Goal: Complete application form

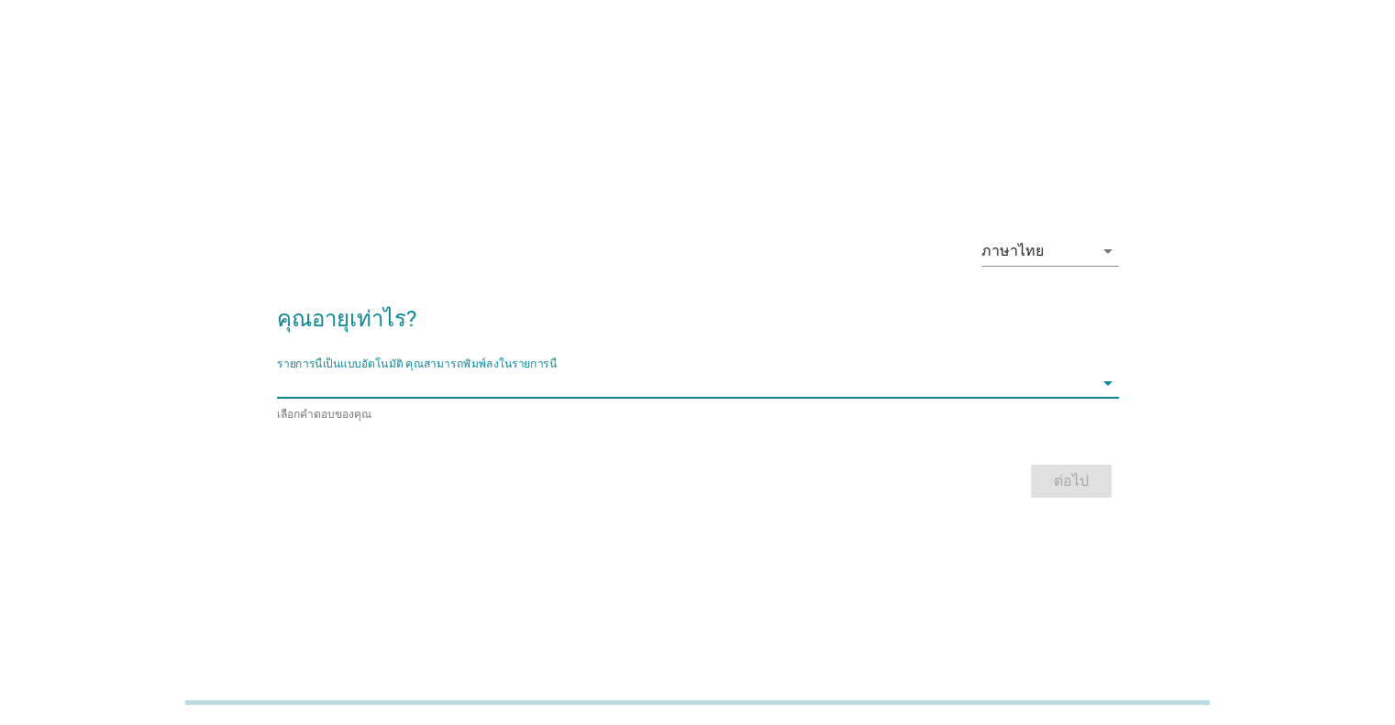
click at [1046, 389] on input "รายการนี้เป็นแบบอัตโนมัติ คุณสามารถพิมพ์ลงในรายการนี้" at bounding box center [685, 383] width 816 height 29
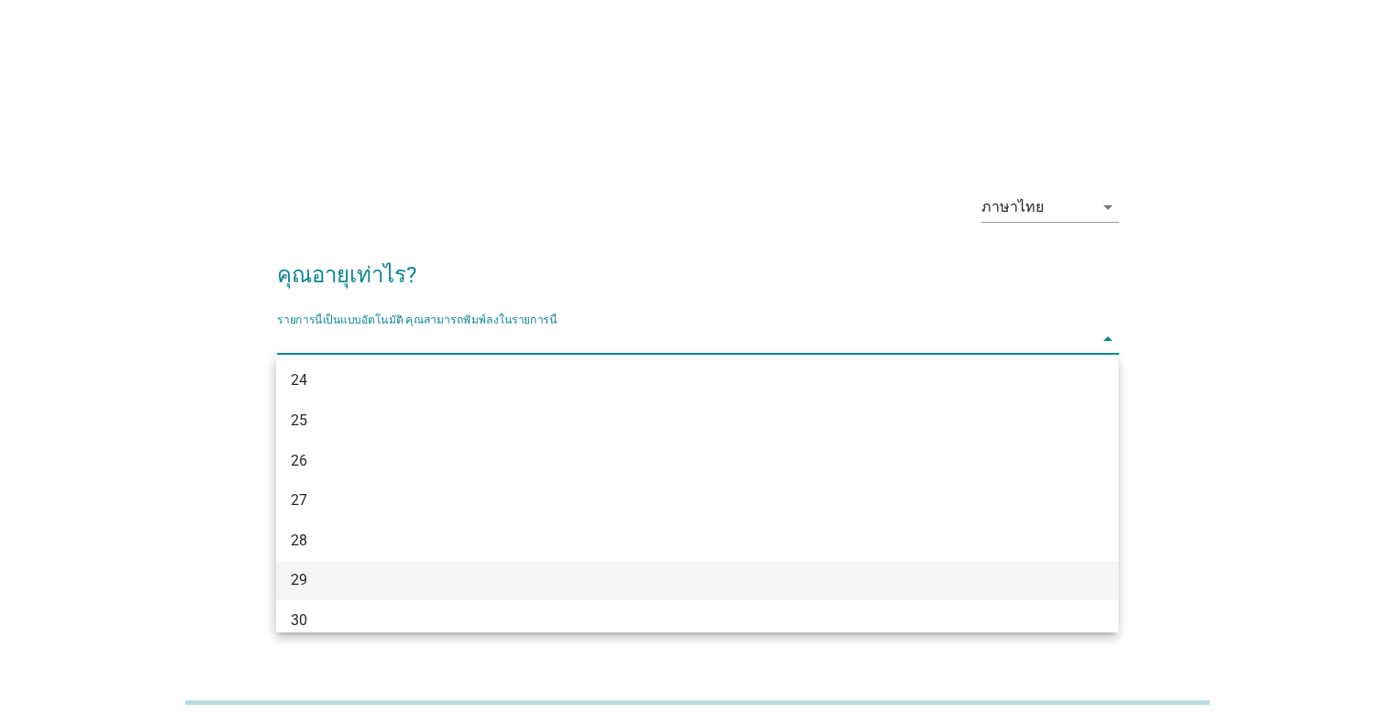
scroll to position [275, 0]
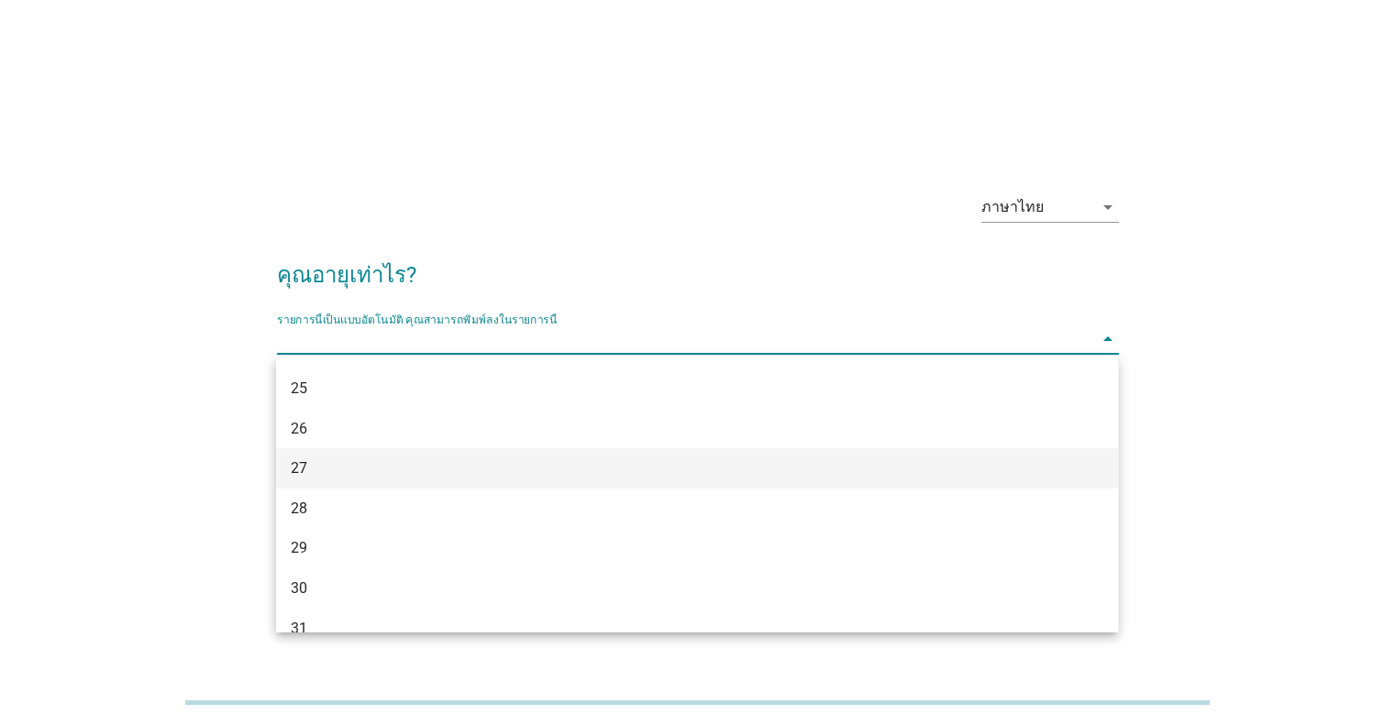
click at [341, 467] on div "27" at bounding box center [663, 469] width 745 height 22
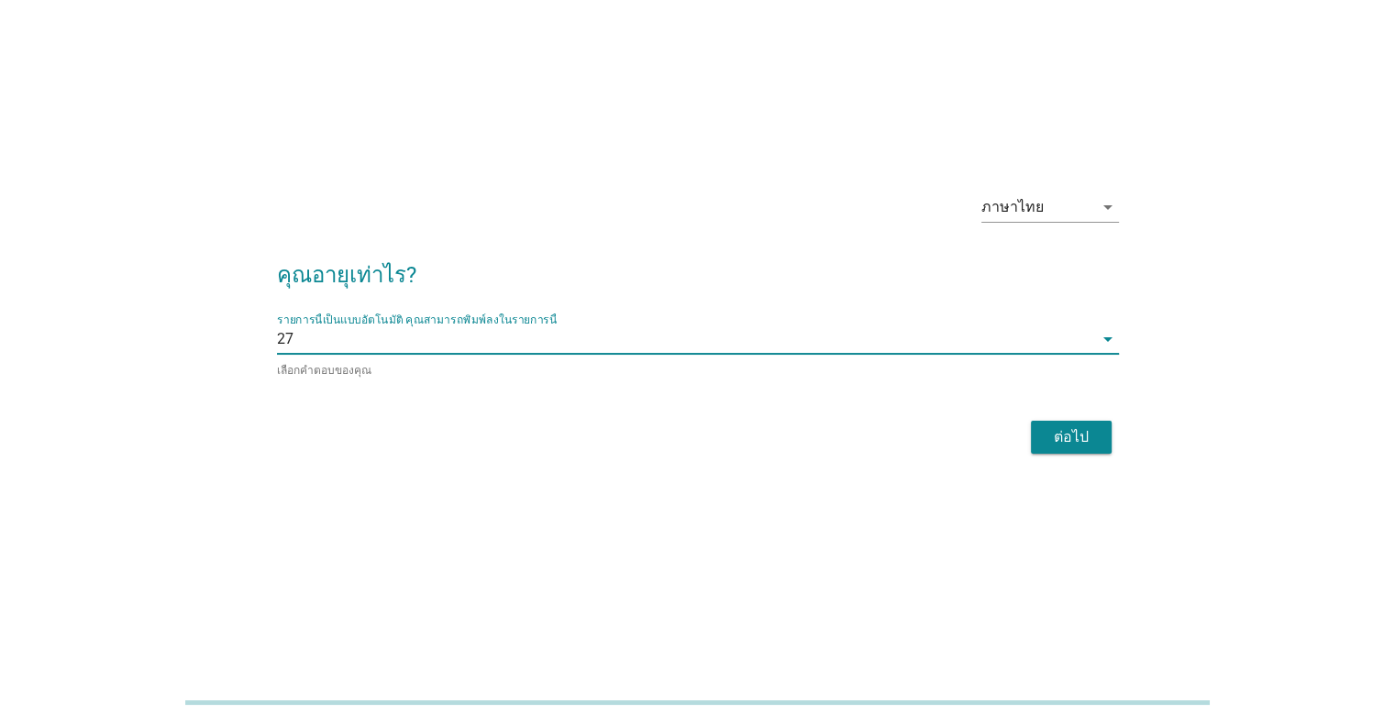
click at [1106, 425] on button "ต่อไป" at bounding box center [1071, 437] width 81 height 33
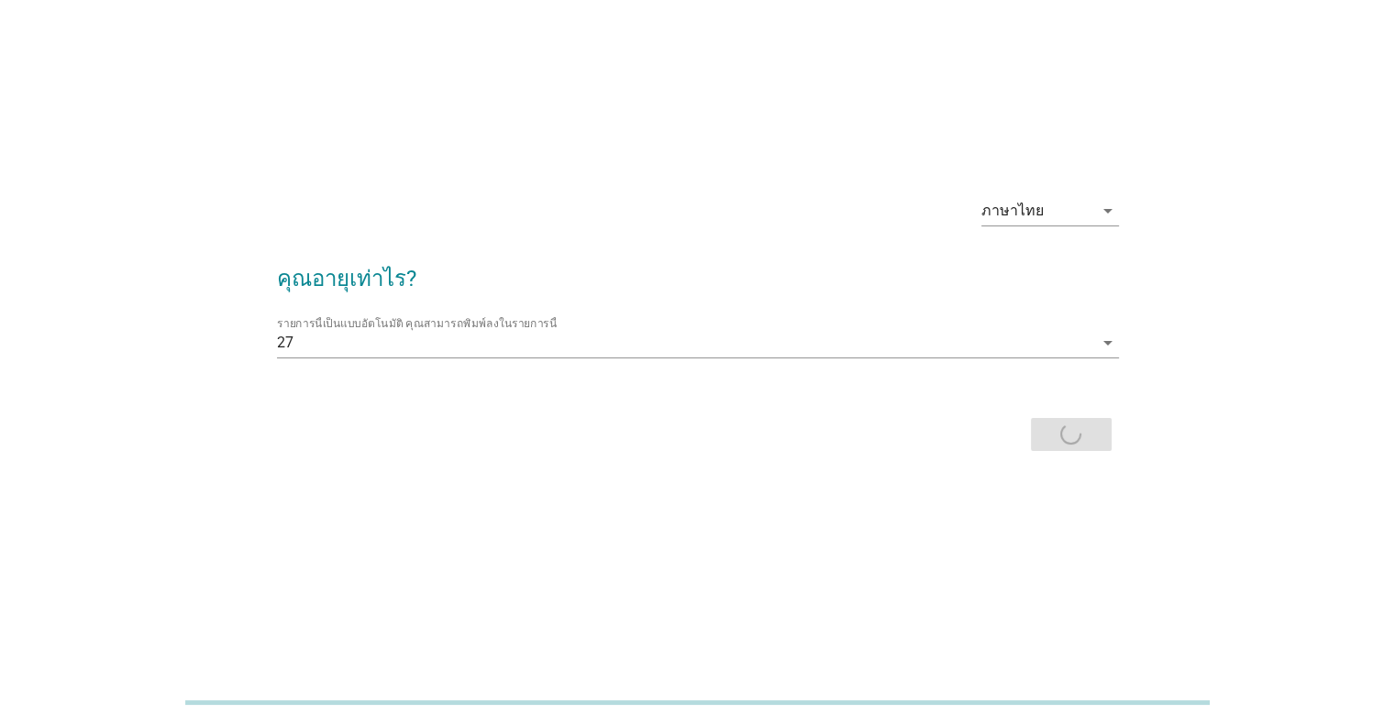
scroll to position [0, 0]
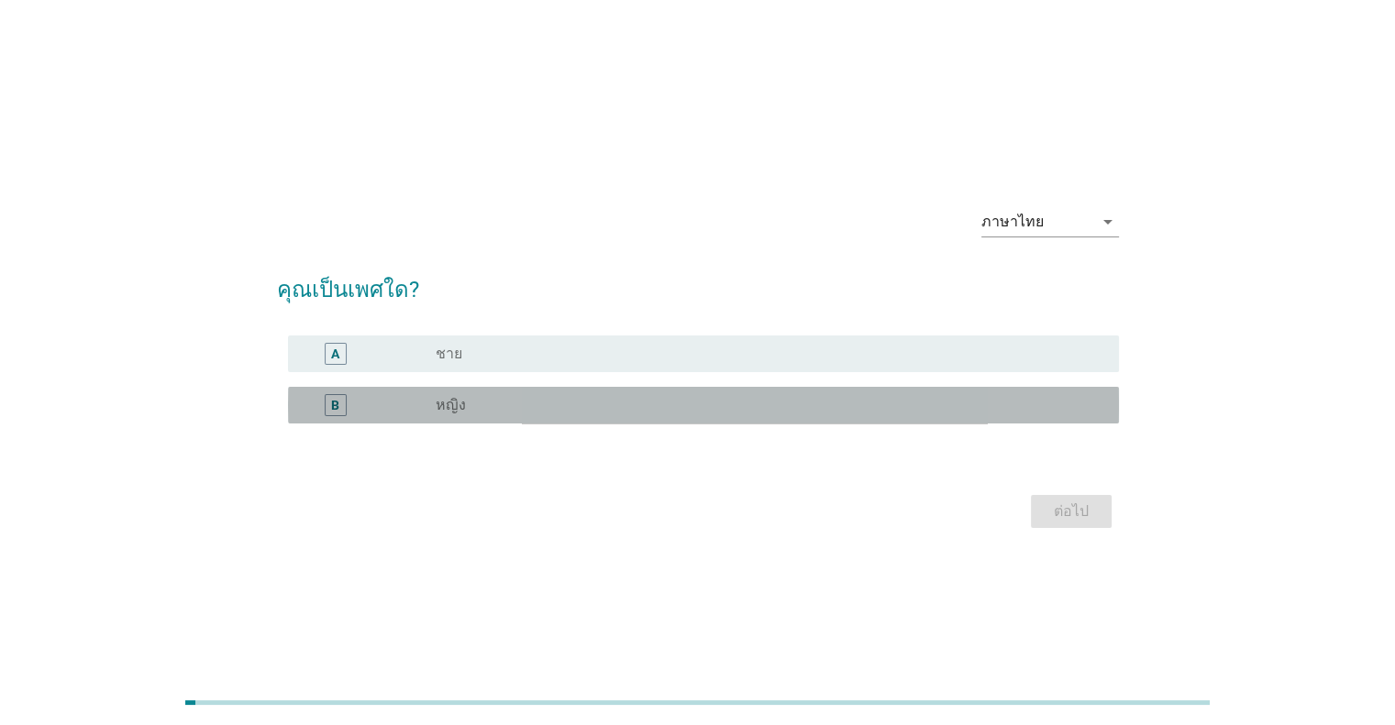
click at [450, 399] on label "หญิง" at bounding box center [451, 405] width 30 height 18
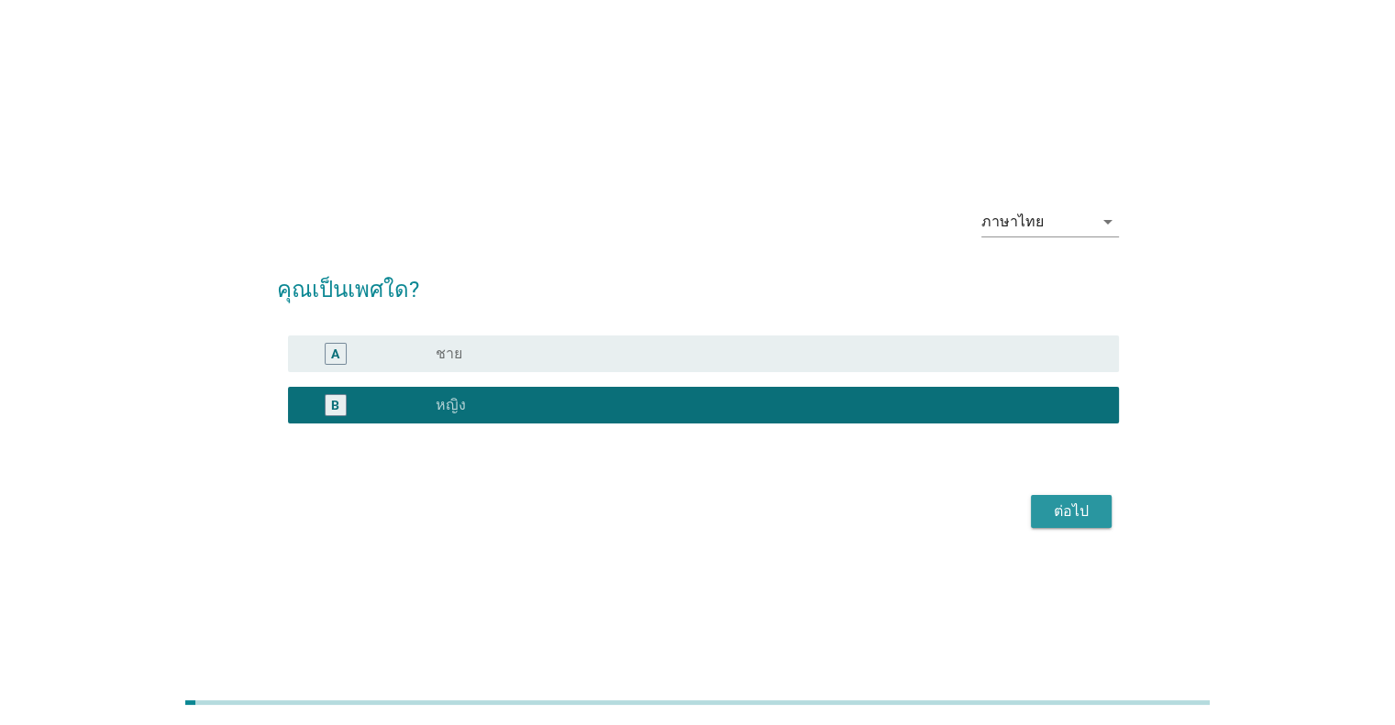
click at [1057, 513] on div "ต่อไป" at bounding box center [1071, 512] width 51 height 22
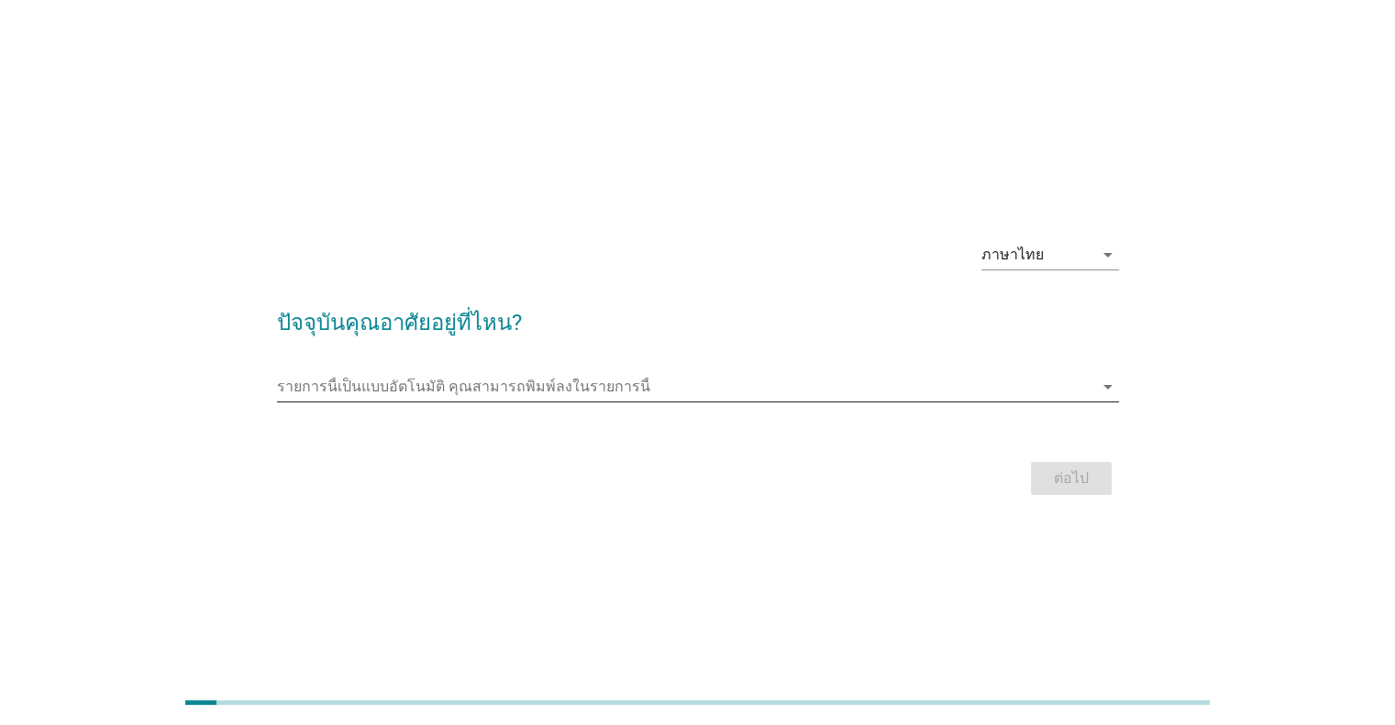
click at [470, 388] on input "รายการนี้เป็นแบบอัตโนมัติ คุณสามารถพิมพ์ลงในรายการนี้" at bounding box center [685, 386] width 816 height 29
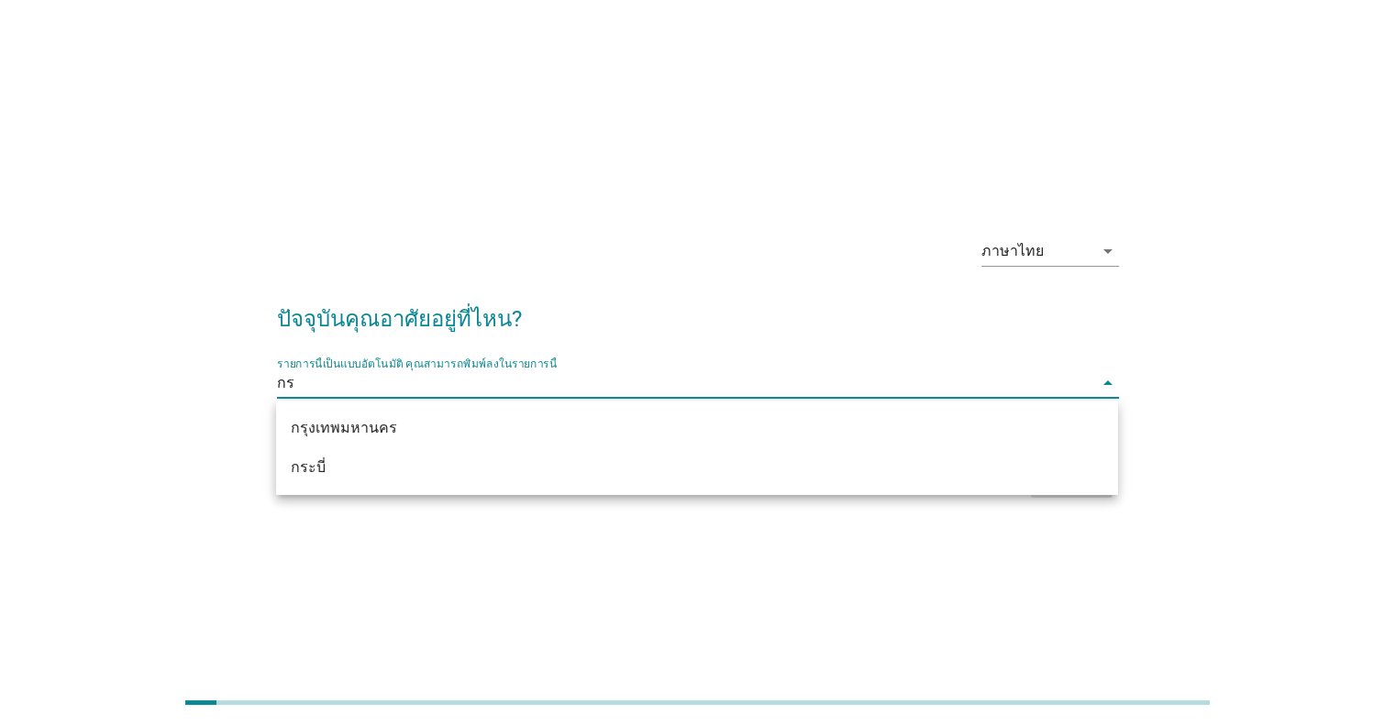
type input "กรุ"
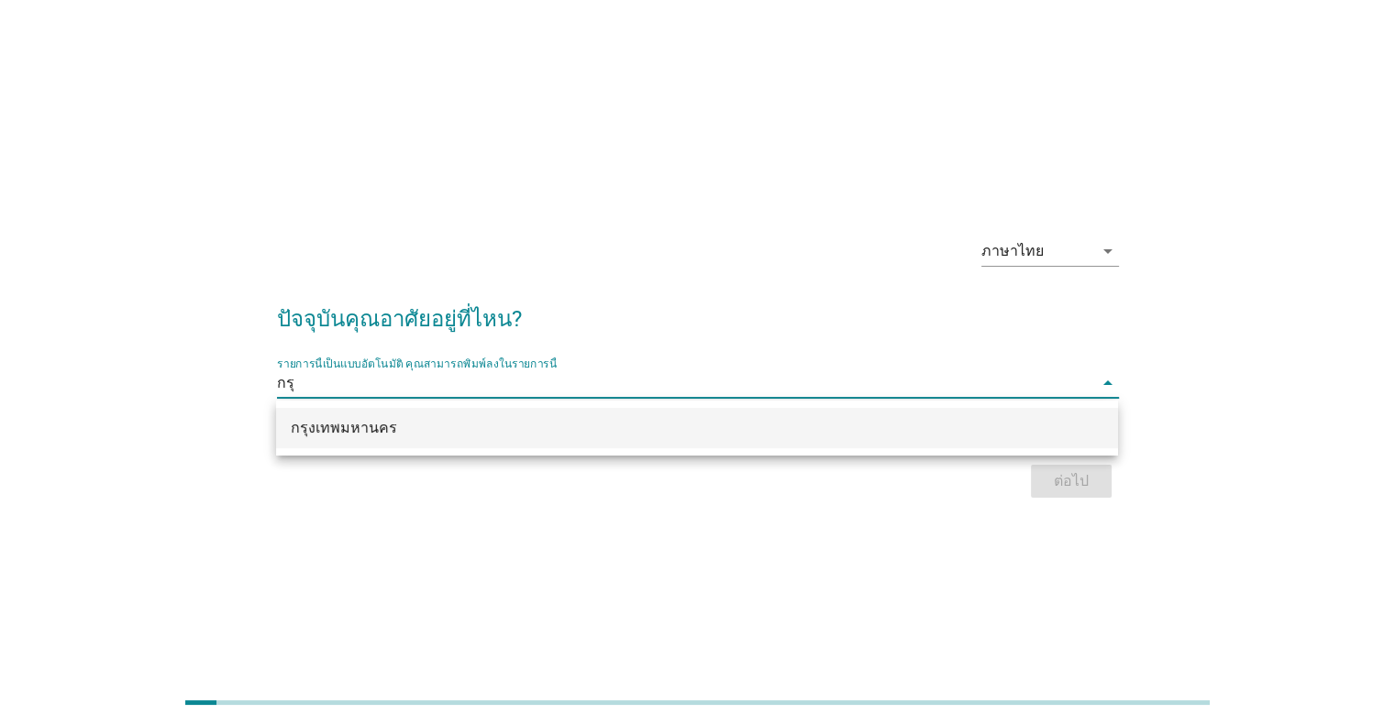
click at [437, 437] on div "กรุงเทพมหานคร" at bounding box center [663, 428] width 745 height 22
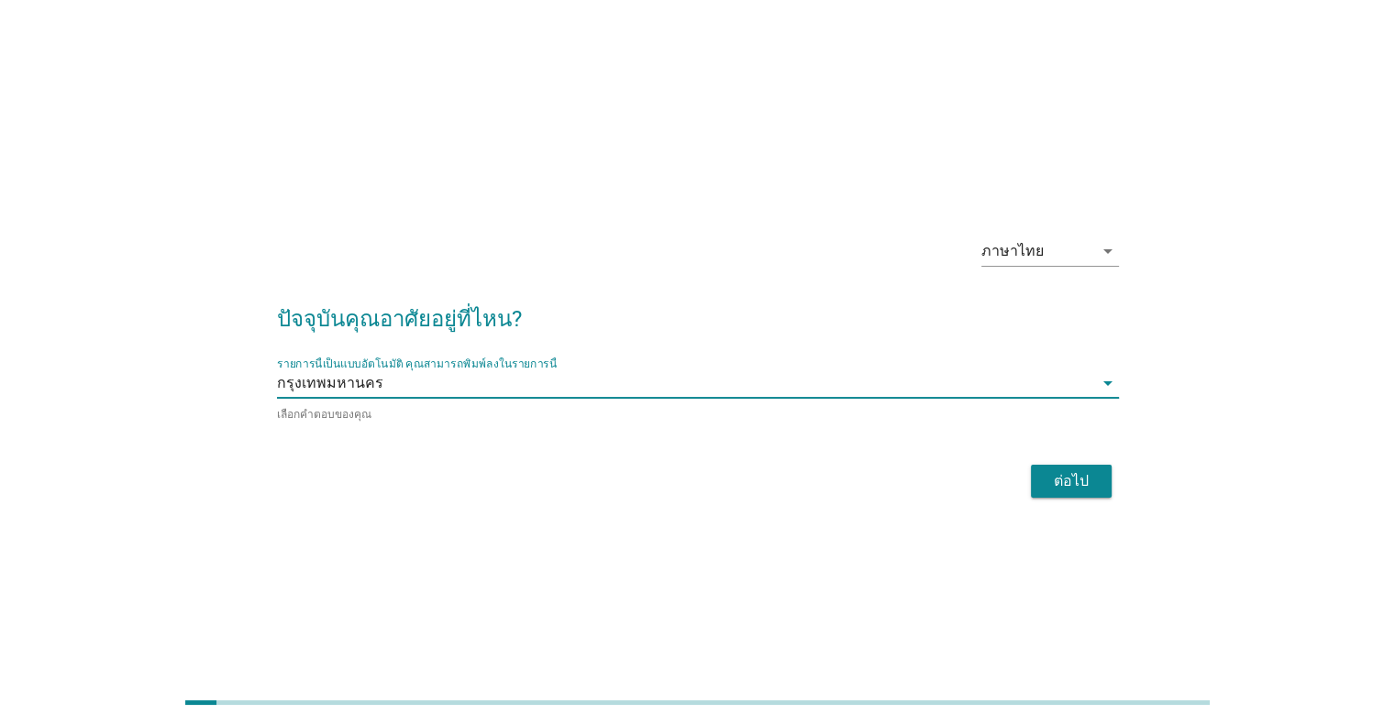
click at [1086, 471] on div "ต่อไป" at bounding box center [1071, 481] width 51 height 22
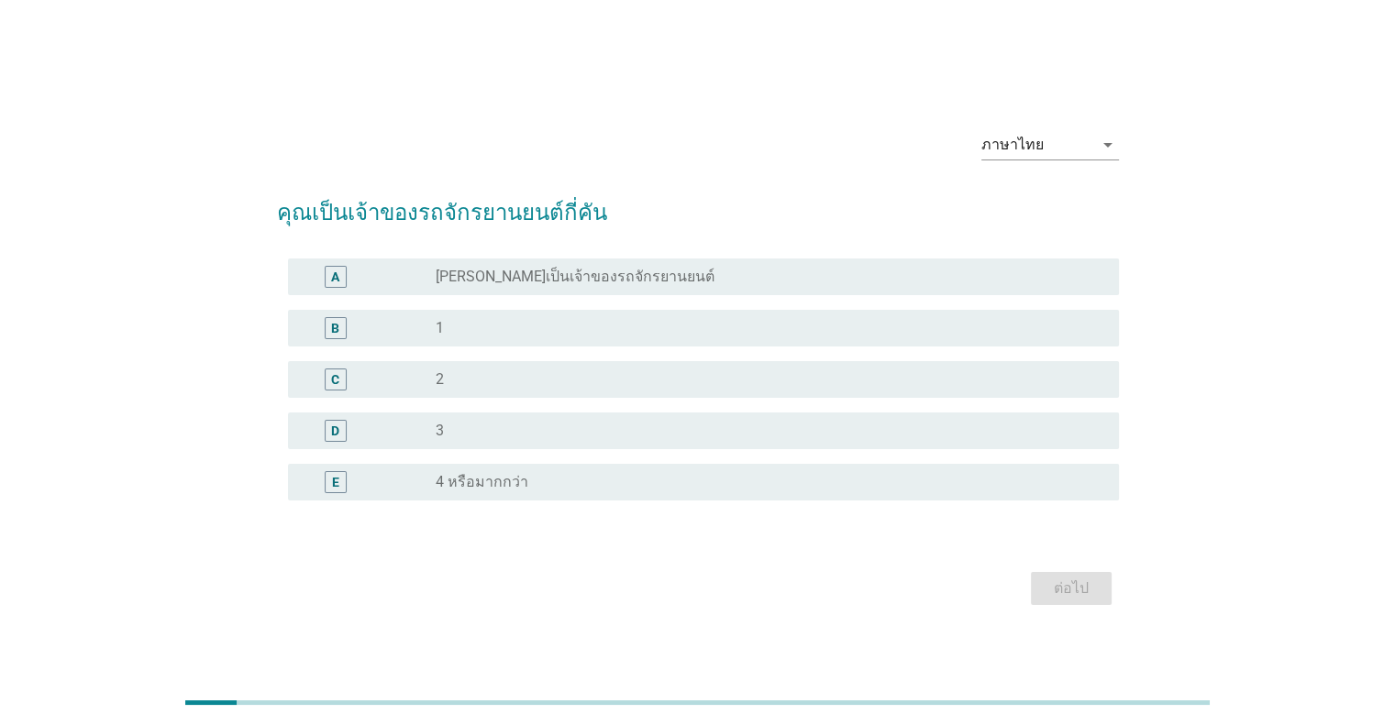
click at [528, 325] on div "radio_button_unchecked 1" at bounding box center [762, 328] width 653 height 18
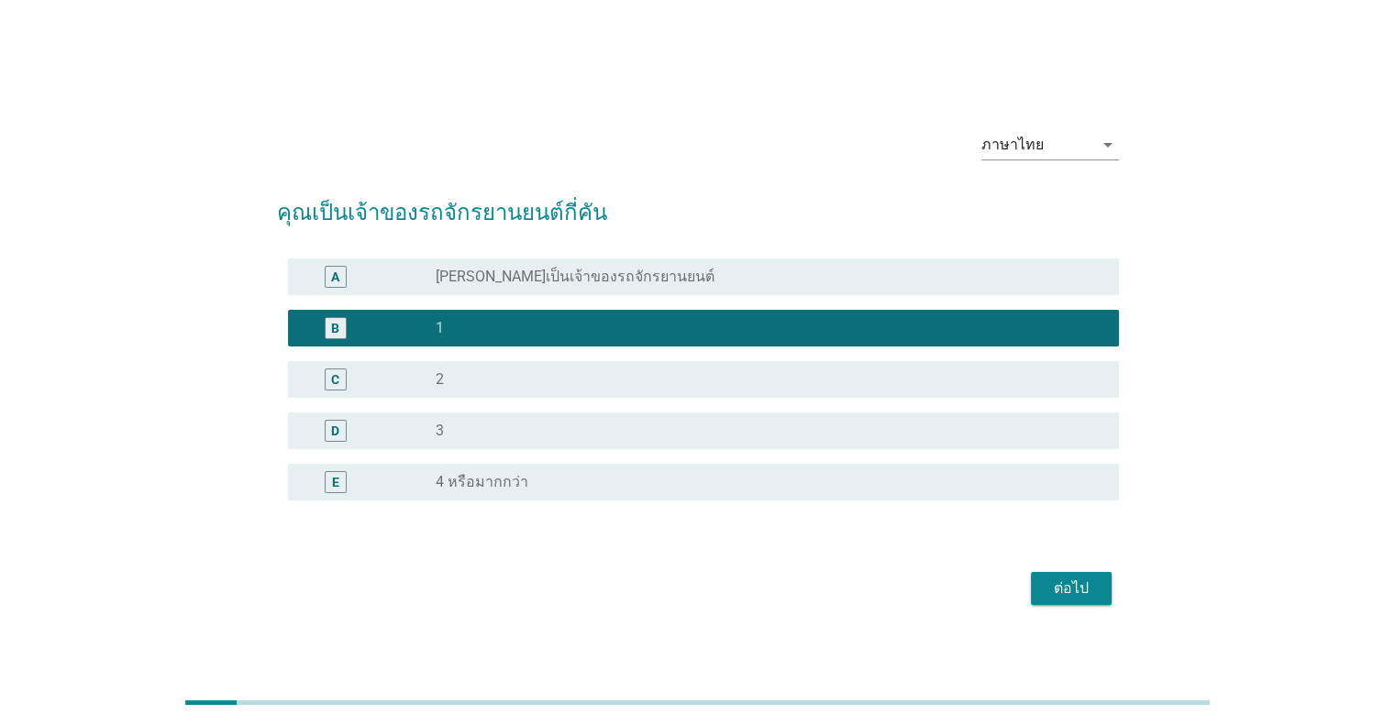
click at [1068, 586] on div "ต่อไป" at bounding box center [1071, 589] width 51 height 22
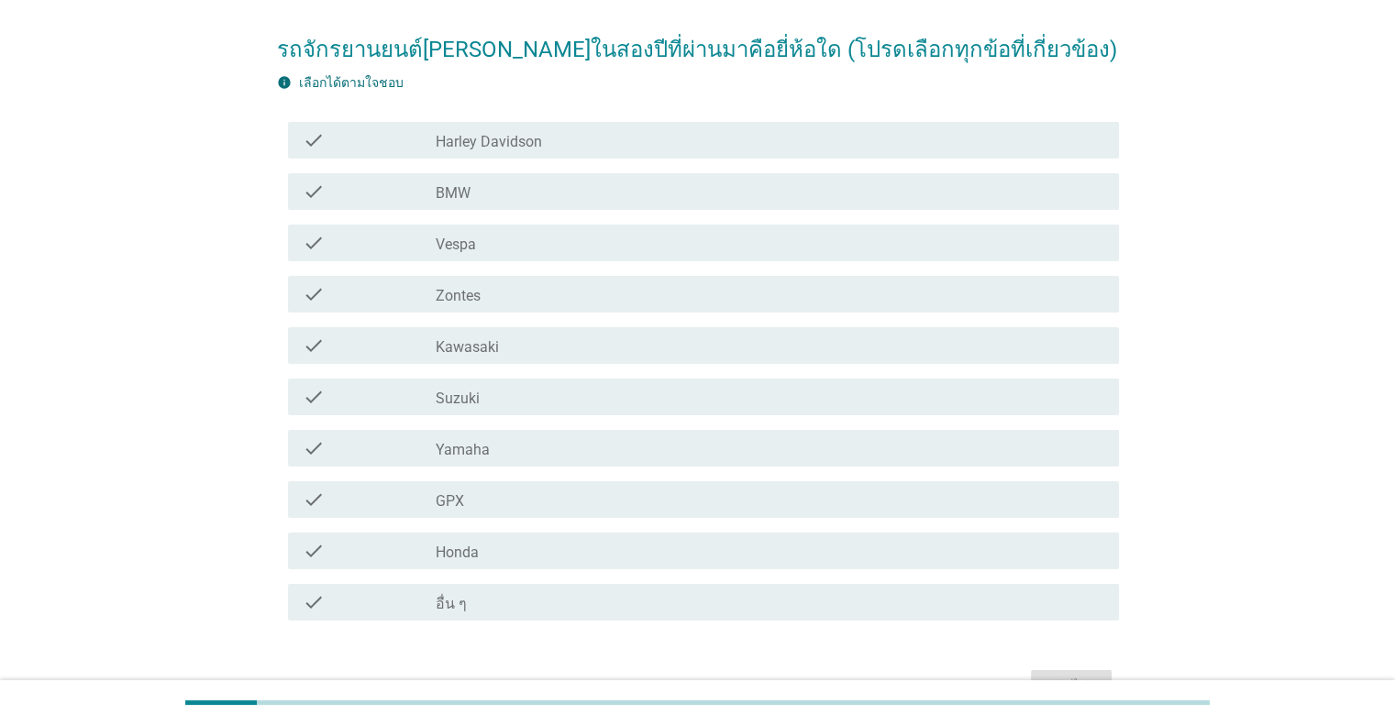
scroll to position [238, 0]
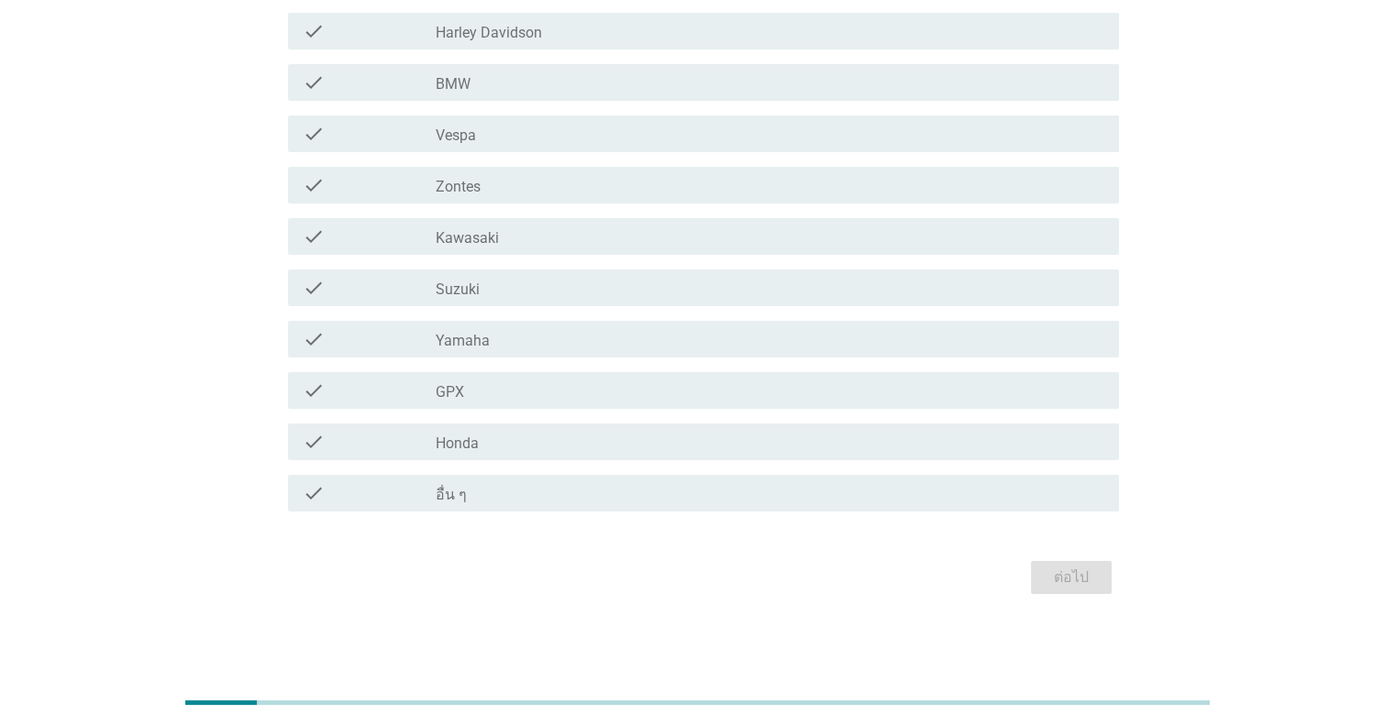
click at [448, 496] on label "อื่น ๆ" at bounding box center [451, 495] width 31 height 18
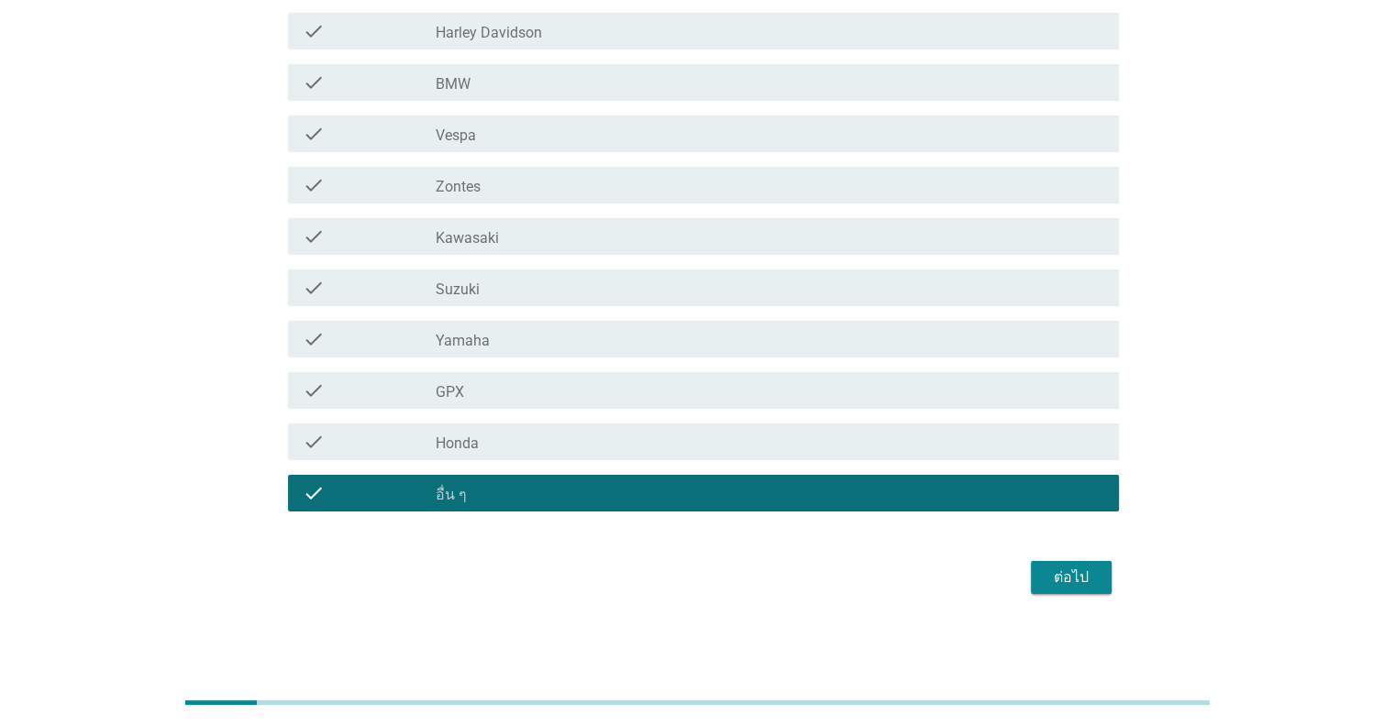
click at [1082, 571] on div "ต่อไป" at bounding box center [1071, 578] width 51 height 22
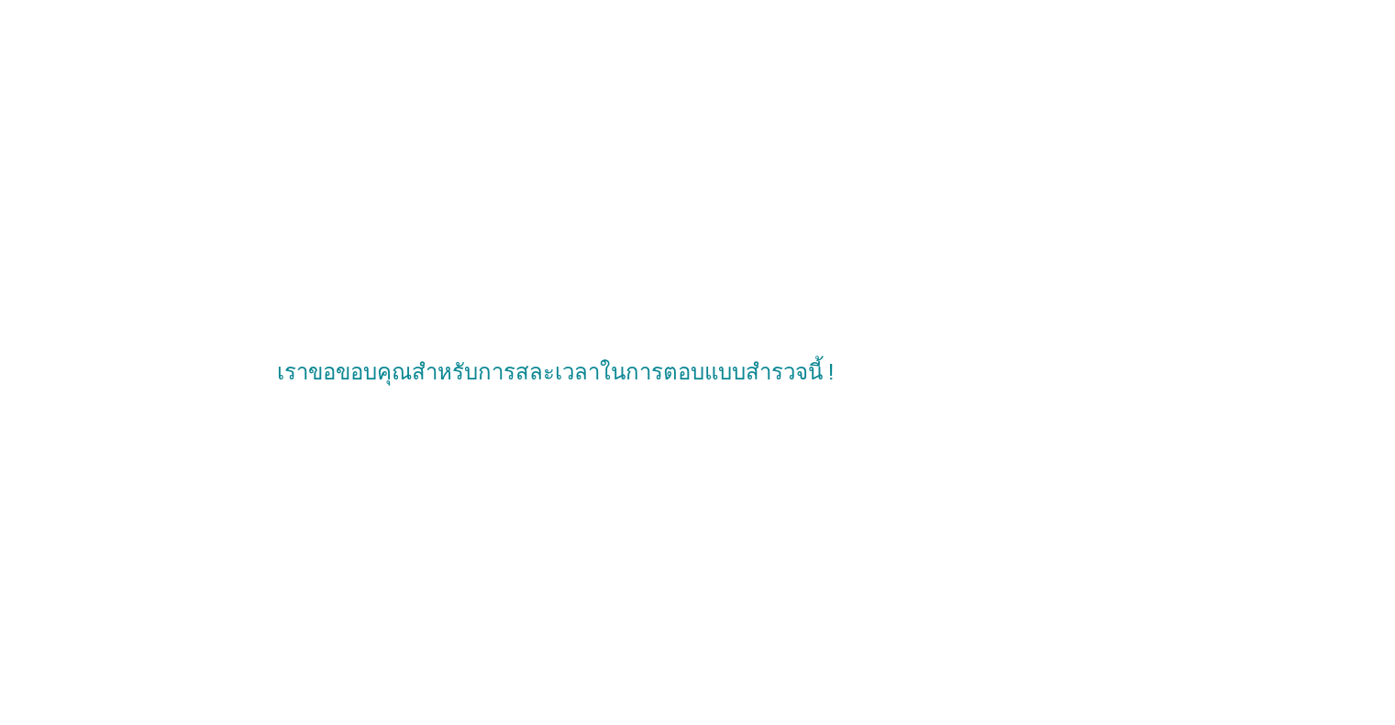
scroll to position [0, 0]
